Goal: Information Seeking & Learning: Learn about a topic

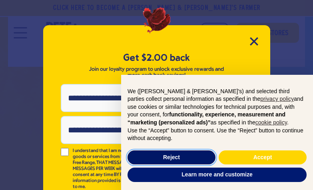
click at [166, 154] on button "Reject" at bounding box center [172, 158] width 88 height 14
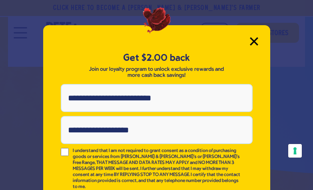
click at [251, 40] on icon "Close Modal" at bounding box center [254, 41] width 7 height 7
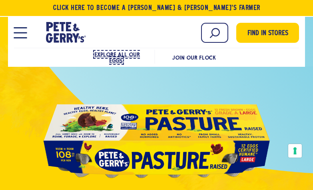
click at [120, 55] on span "Explore All Our Eggs" at bounding box center [117, 57] width 46 height 12
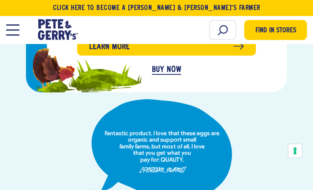
scroll to position [490, 0]
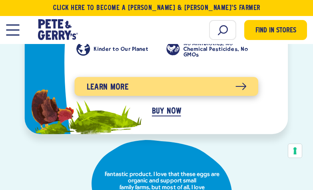
click at [245, 83] on icon "product" at bounding box center [241, 87] width 11 height 8
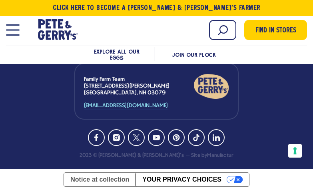
scroll to position [3367, 0]
